Goal: Task Accomplishment & Management: Manage account settings

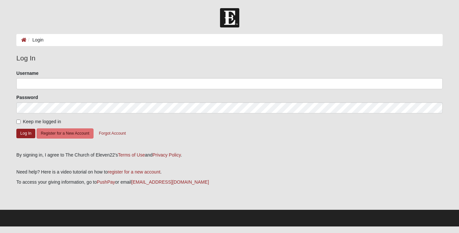
click at [210, 97] on div "Password" at bounding box center [229, 103] width 427 height 19
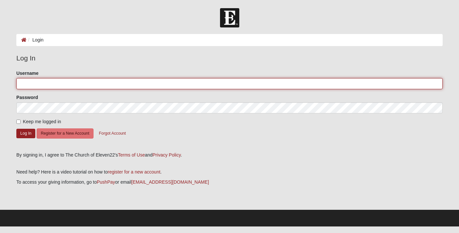
click at [210, 82] on input "Username" at bounding box center [229, 83] width 427 height 11
type input "[EMAIL_ADDRESS][DOMAIN_NAME]"
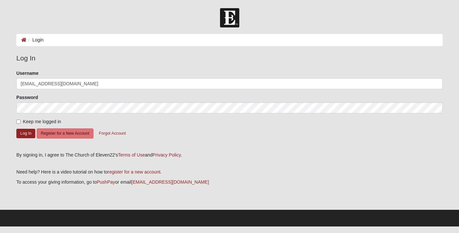
click at [21, 121] on label "Keep me logged in" at bounding box center [38, 121] width 45 height 7
click at [21, 121] on input "Keep me logged in" at bounding box center [18, 122] width 4 height 4
checkbox input "true"
click at [24, 142] on form "Please correct the following: Username [PERSON_NAME][EMAIL_ADDRESS][DOMAIN_NAME…" at bounding box center [229, 108] width 427 height 77
click at [25, 137] on button "Log In" at bounding box center [25, 133] width 19 height 9
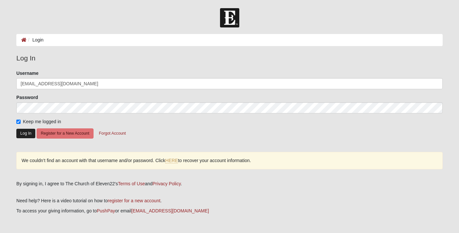
click at [28, 130] on button "Log In" at bounding box center [25, 133] width 19 height 9
click at [176, 161] on link "HERE" at bounding box center [172, 161] width 13 height 6
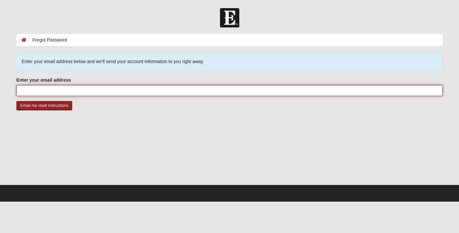
click at [169, 92] on input "Enter your email address" at bounding box center [229, 90] width 427 height 11
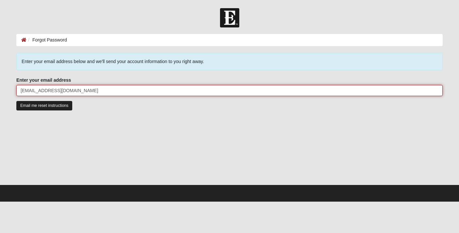
type input "[EMAIL_ADDRESS][DOMAIN_NAME]"
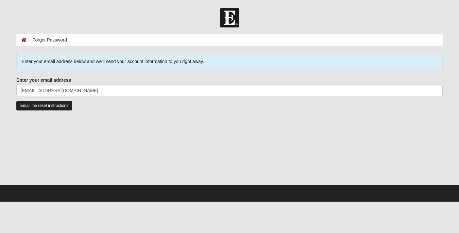
click at [63, 108] on input "Email me reset instructions" at bounding box center [44, 105] width 56 height 9
